Goal: Task Accomplishment & Management: Manage account settings

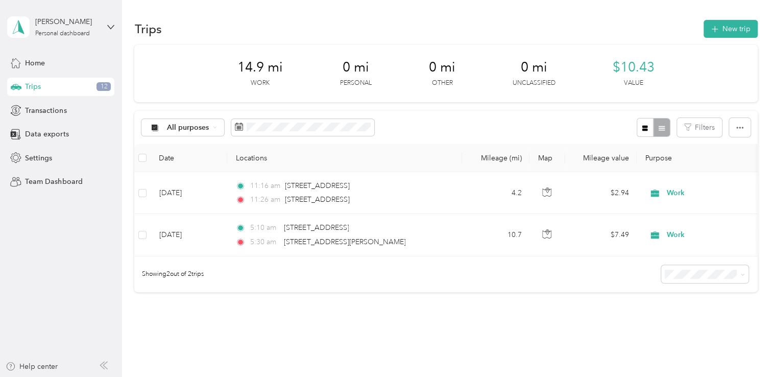
scroll to position [50, 0]
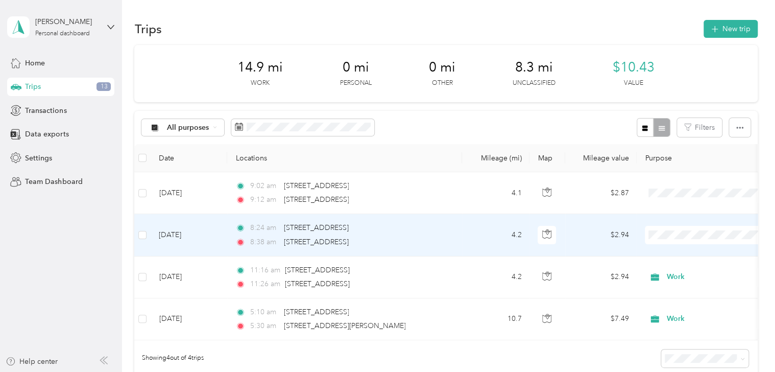
click at [677, 94] on li "Work" at bounding box center [712, 89] width 135 height 18
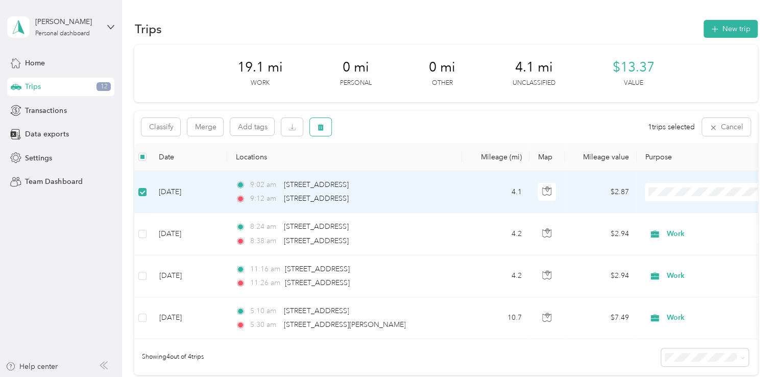
click at [323, 129] on icon "button" at bounding box center [321, 127] width 6 height 7
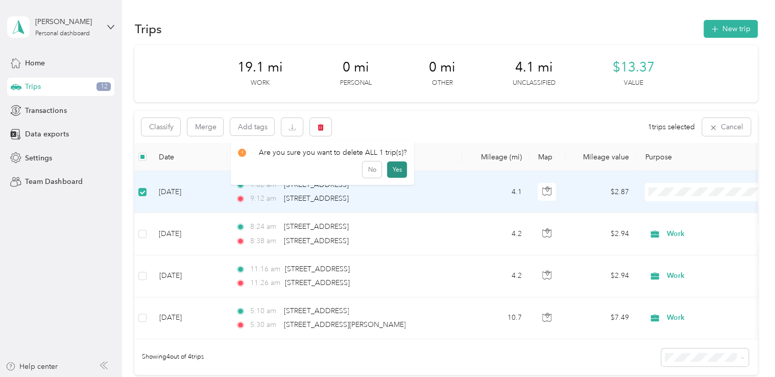
click at [398, 175] on button "Yes" at bounding box center [397, 169] width 20 height 16
